Goal: Task Accomplishment & Management: Manage account settings

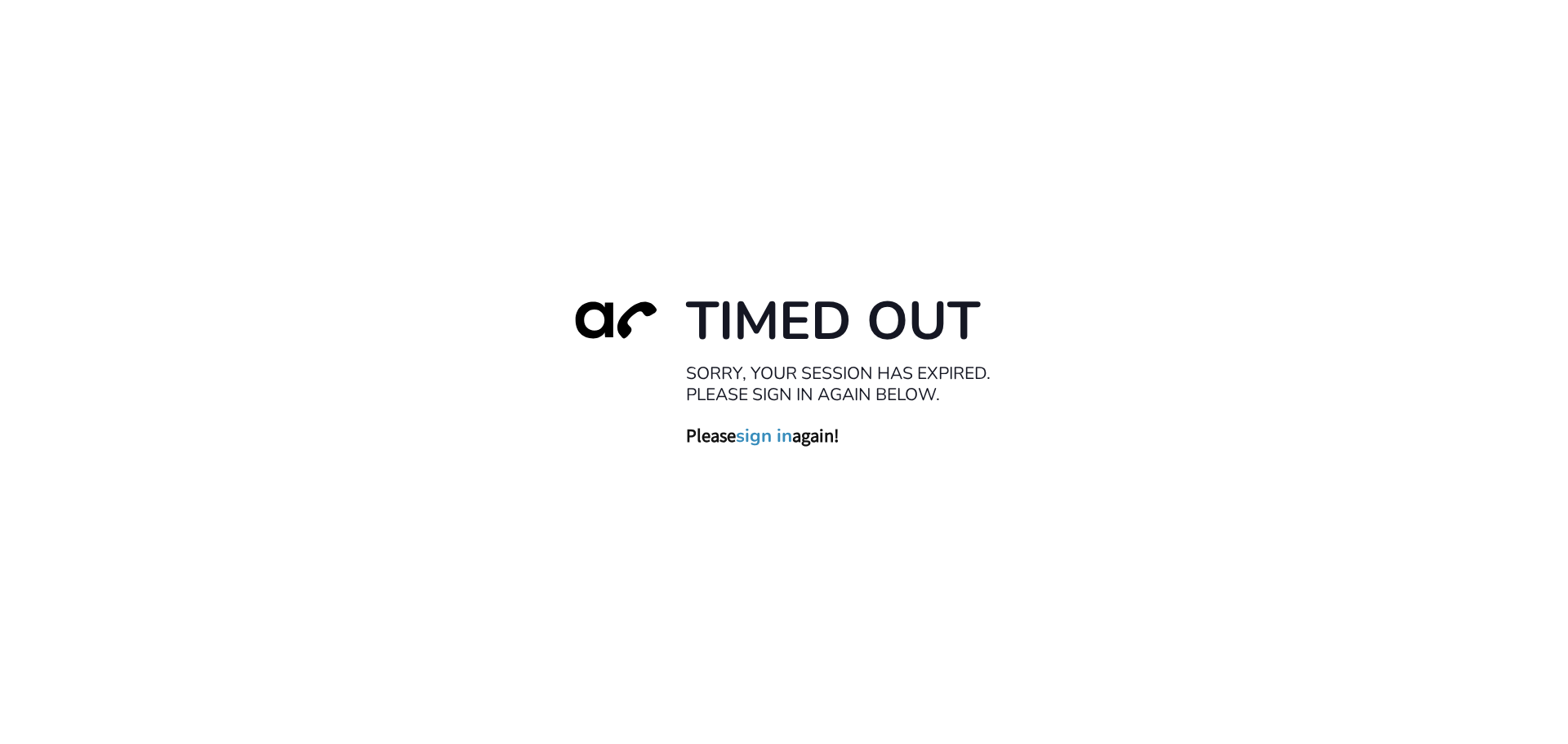
click at [770, 435] on link "sign in" at bounding box center [764, 436] width 56 height 23
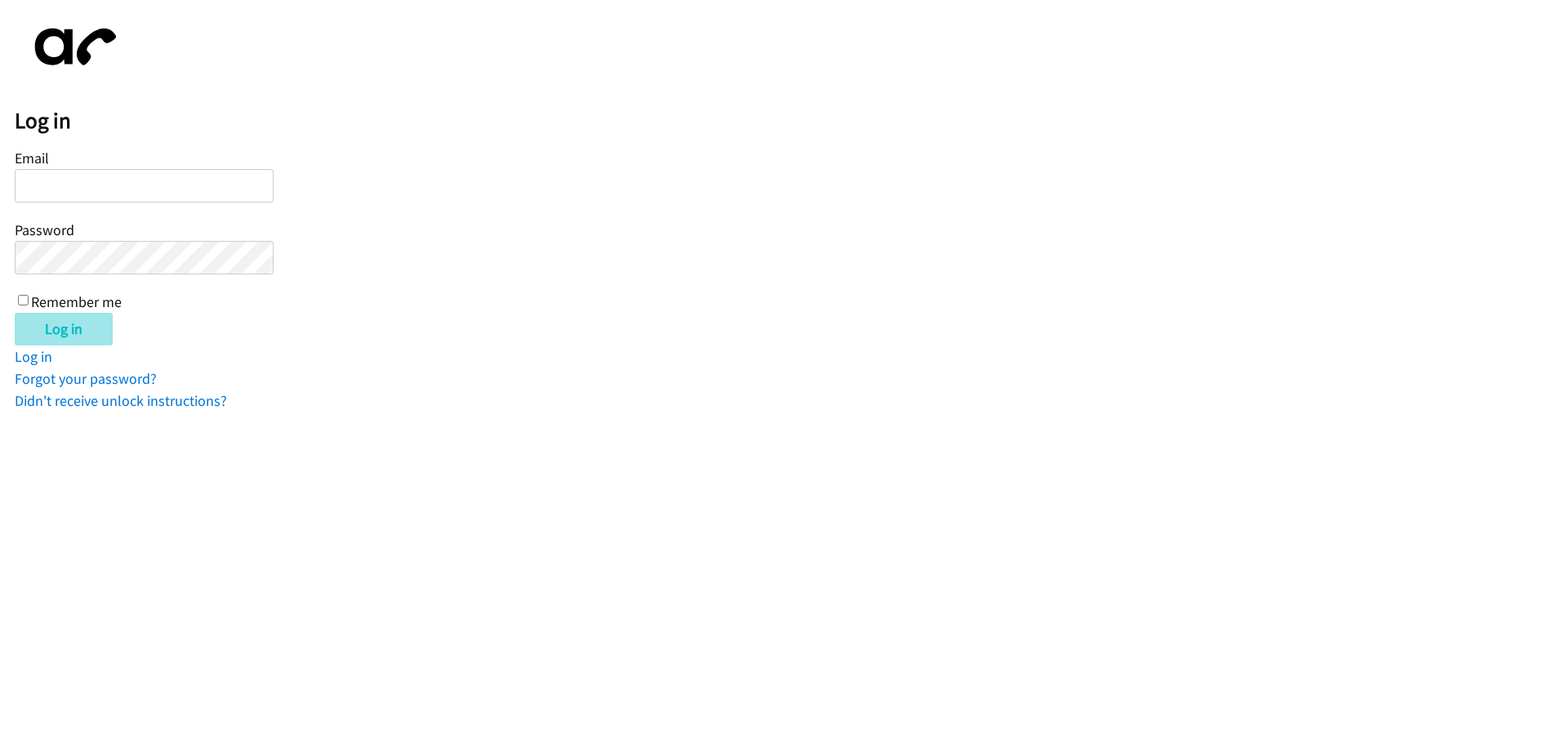
type input "[EMAIL_ADDRESS][DOMAIN_NAME]"
drag, startPoint x: 77, startPoint y: 327, endPoint x: 15, endPoint y: 340, distance: 63.3
click at [77, 327] on input "Log in" at bounding box center [64, 330] width 98 height 33
